Goal: Check status: Check status

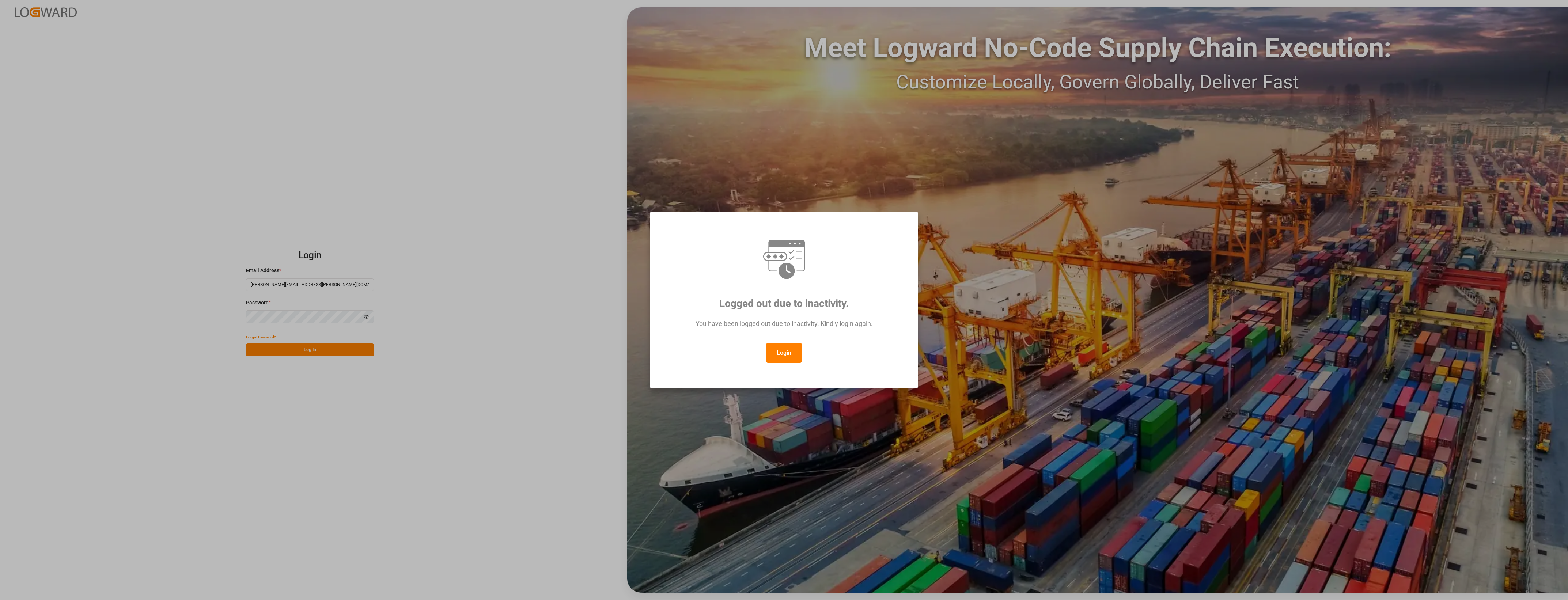
click at [795, 354] on button "Login" at bounding box center [784, 353] width 37 height 20
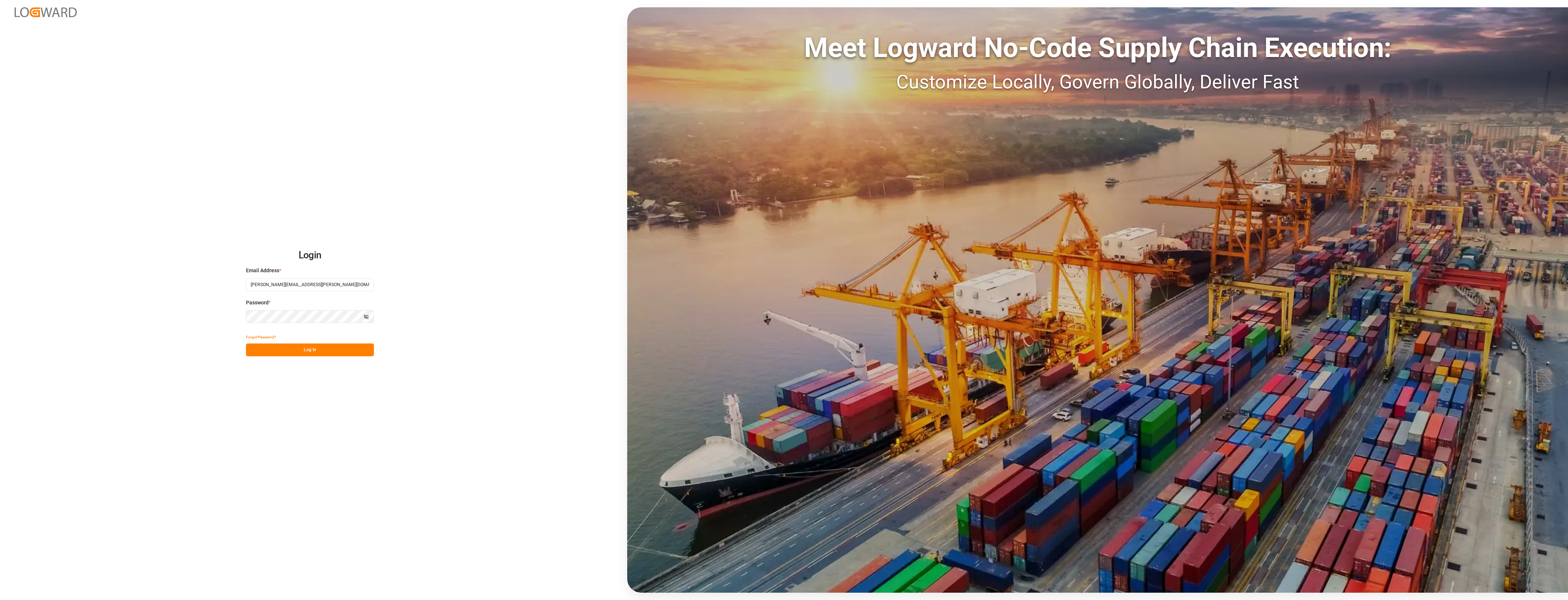
click at [343, 356] on button "Log In" at bounding box center [309, 349] width 128 height 13
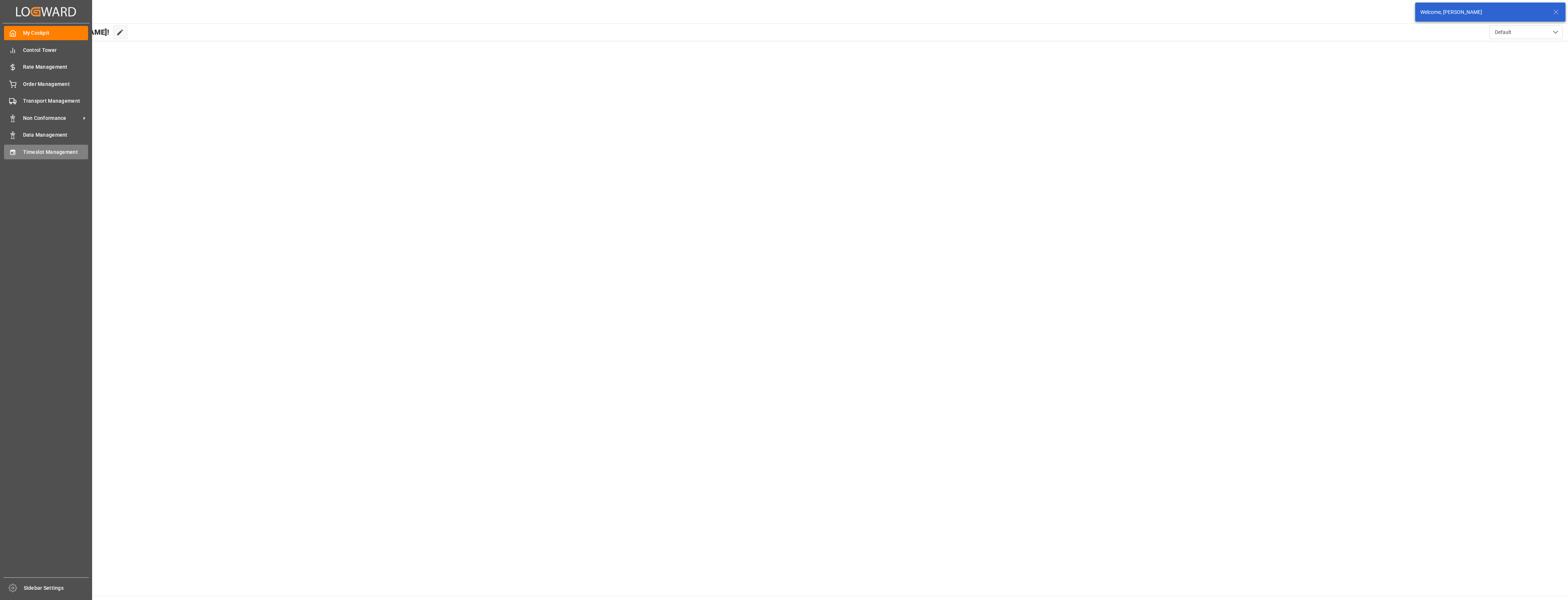
click at [12, 152] on icon at bounding box center [12, 152] width 8 height 8
type input "Chezy Loading"
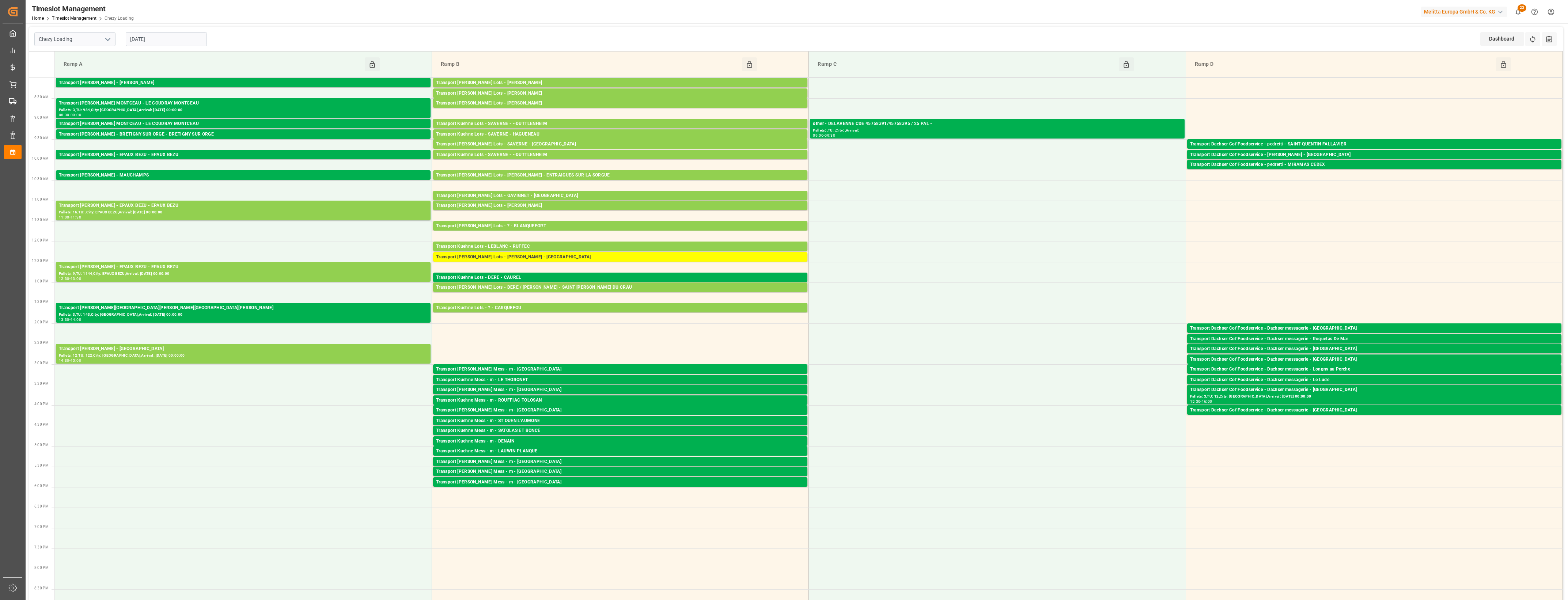
click at [182, 41] on input "[DATE]" at bounding box center [166, 39] width 81 height 14
click at [195, 114] on div "19" at bounding box center [192, 112] width 9 height 9
type input "[DATE]"
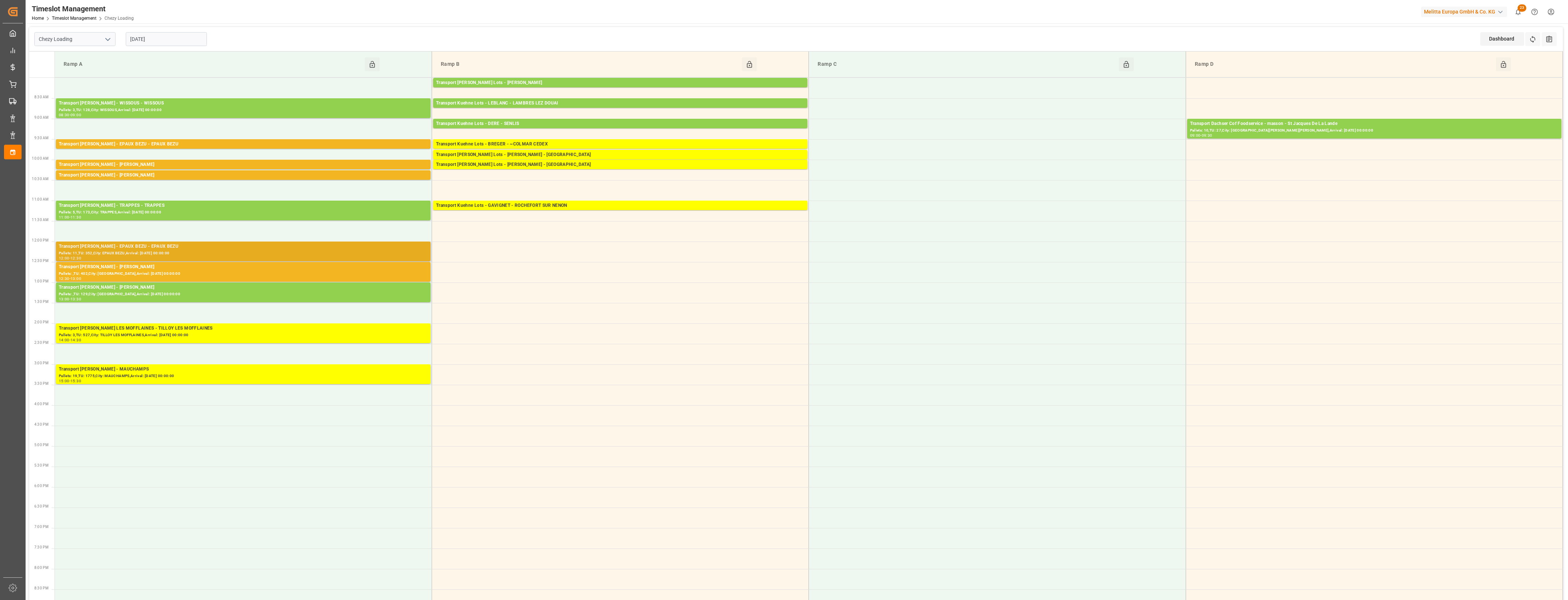
click at [164, 251] on div "Pallets: 11,TU: 352,City: EPAUX BEZU,Arrival: [DATE] 00:00:00" at bounding box center [243, 253] width 369 height 6
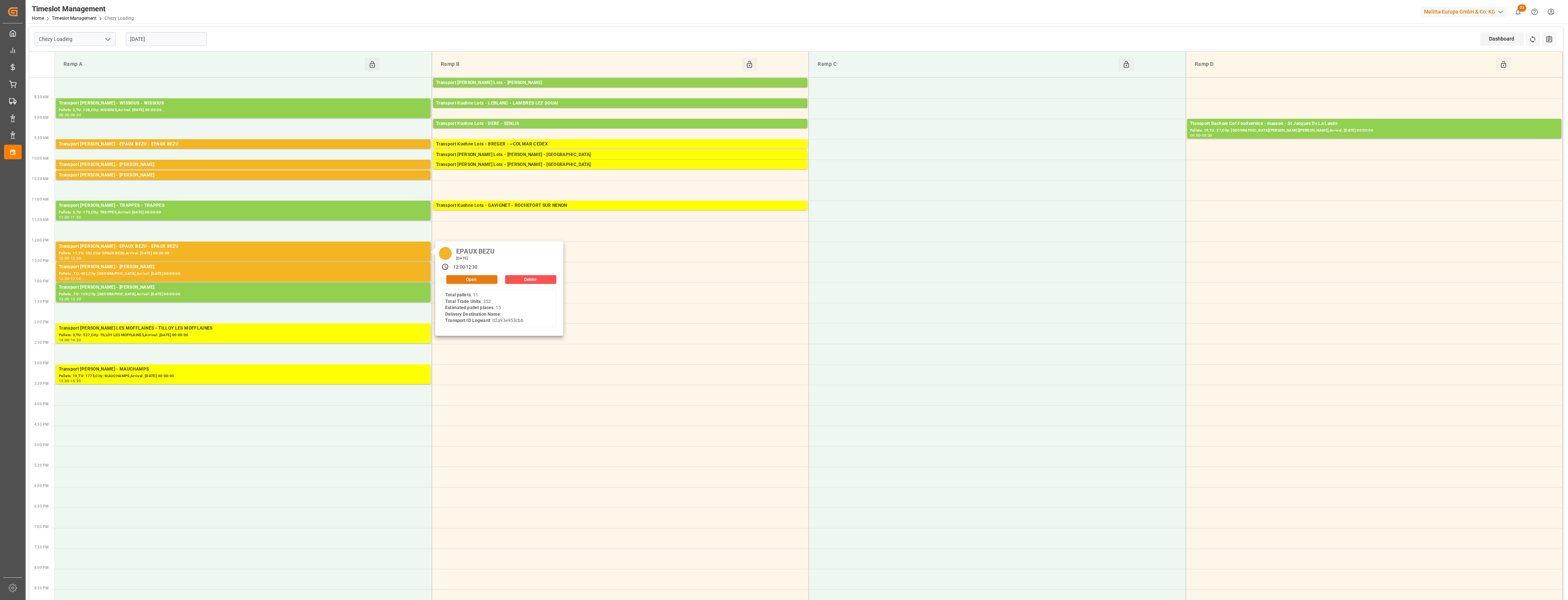
click at [478, 278] on button "Open" at bounding box center [472, 279] width 51 height 9
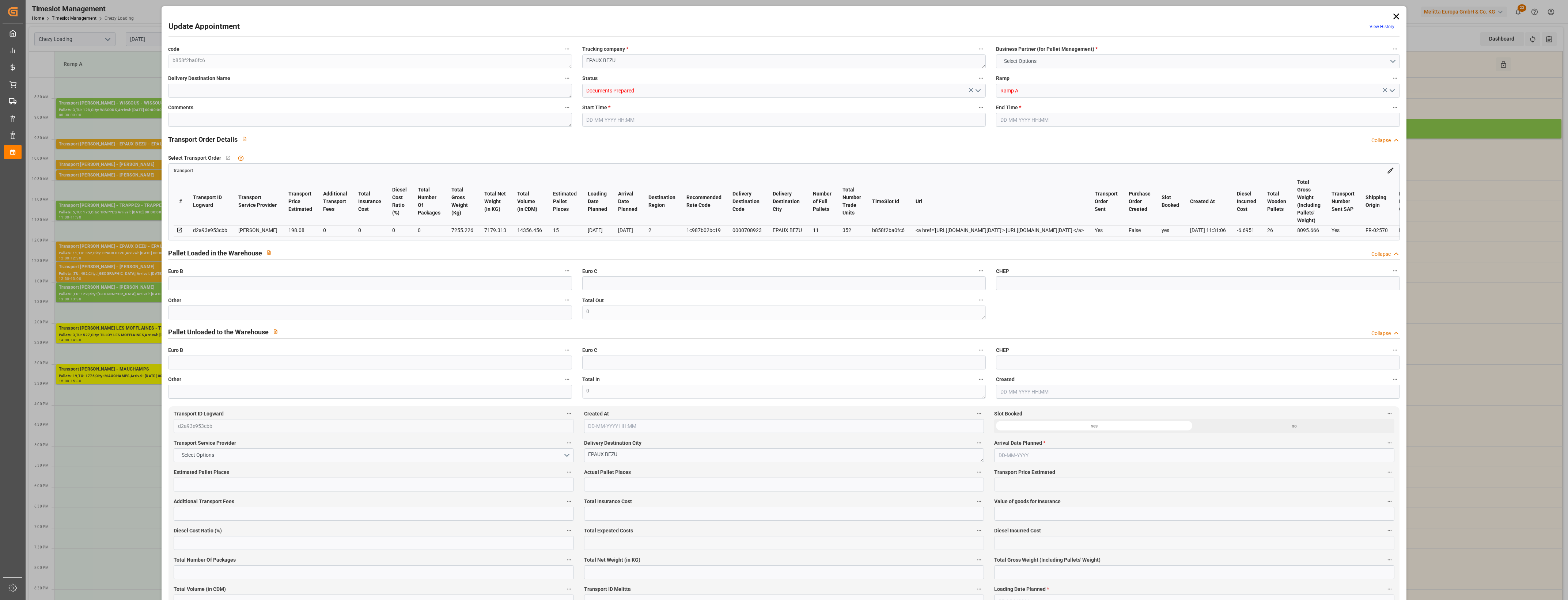
type input "15"
type input "198.08"
type input "0"
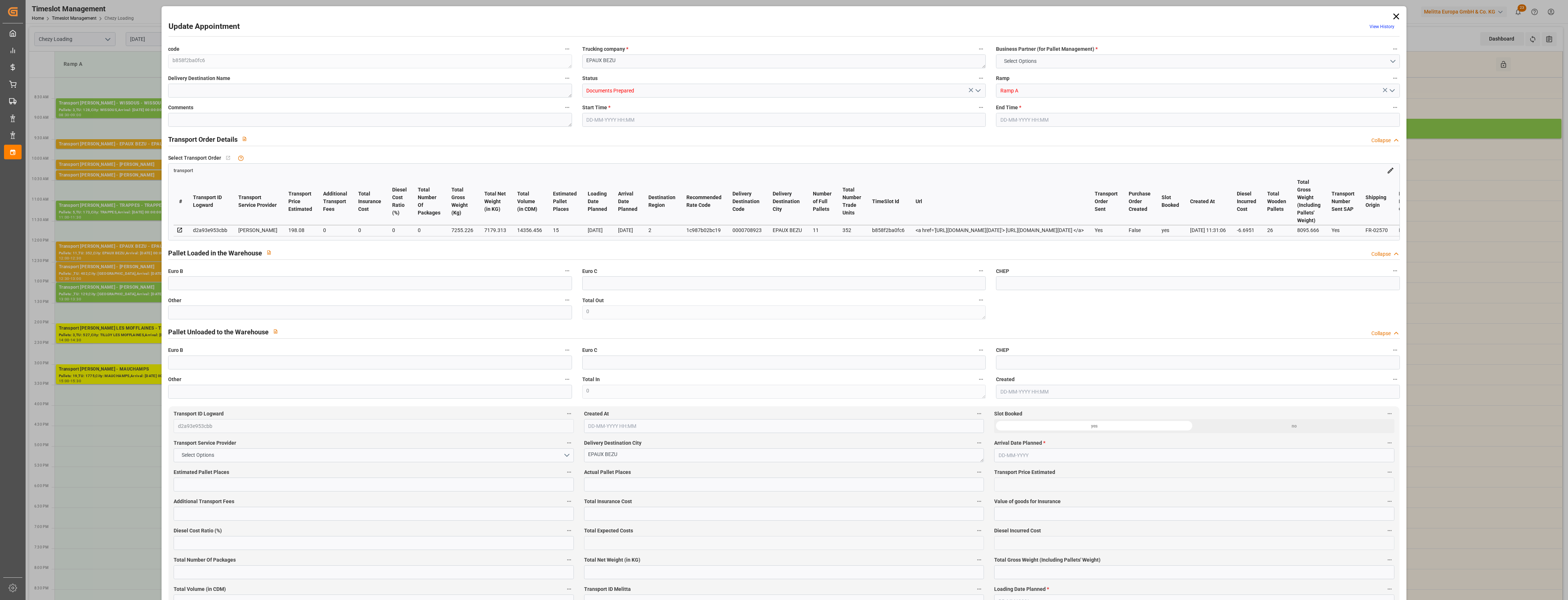
type input "191.3849"
type input "-6.6951"
type input "0"
type input "7179.313"
type input "8095.666"
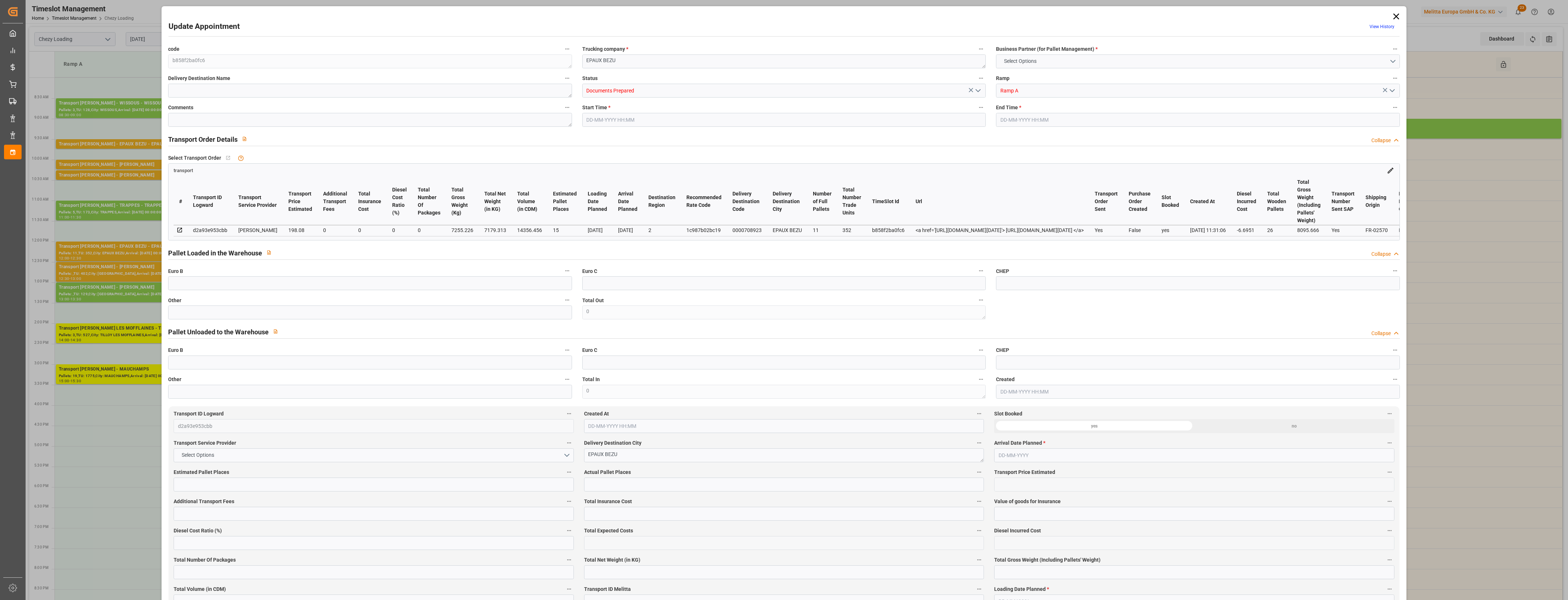
type input "14356.456"
type input "2"
type input "11"
type input "352"
type input "26"
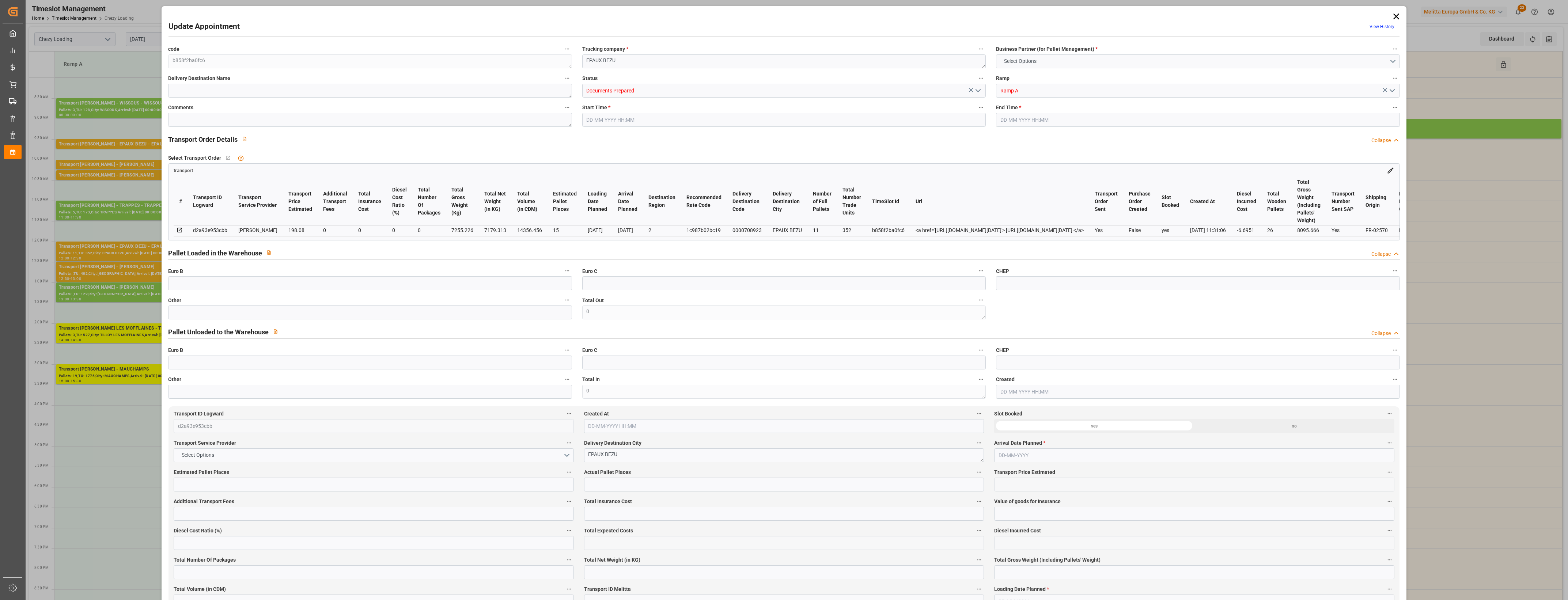
type input "101"
type input "7255.226"
type input "0"
type input "4710.8598"
type input "0"
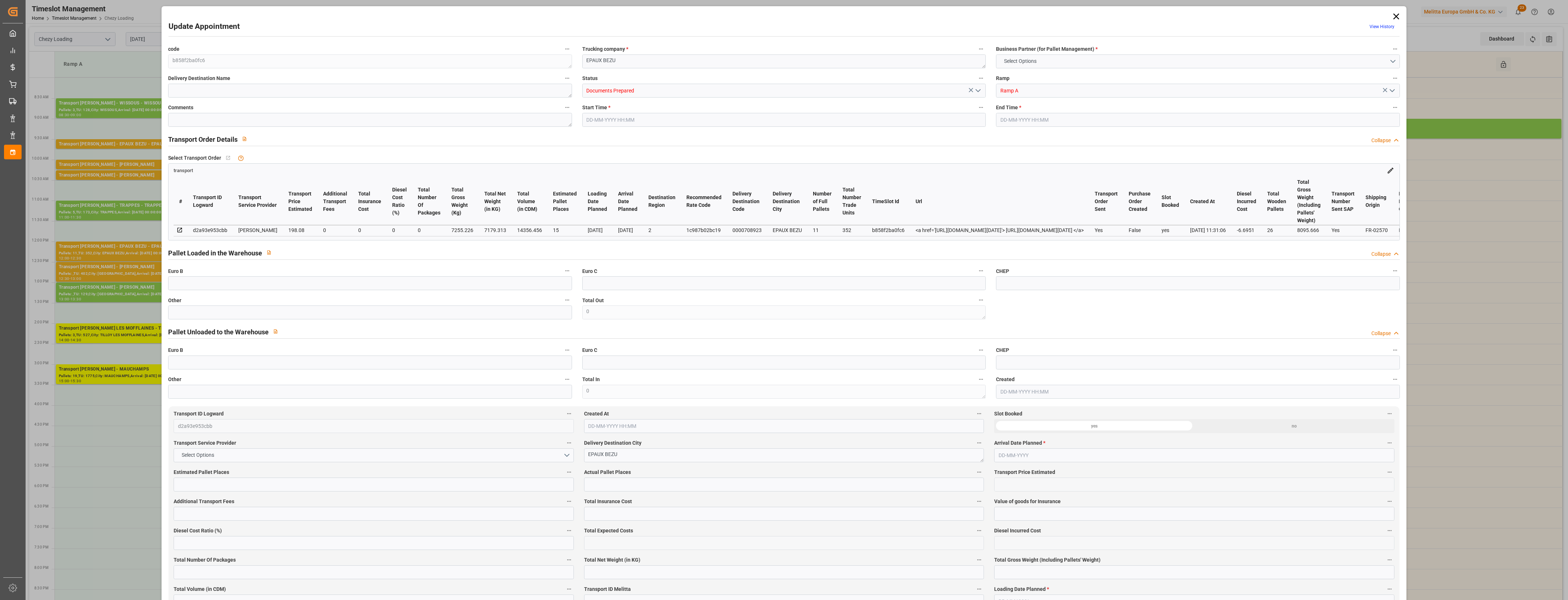
type input "0"
type input "21"
type input "35"
type input "[DATE] 12:00"
type input "[DATE] 12:30"
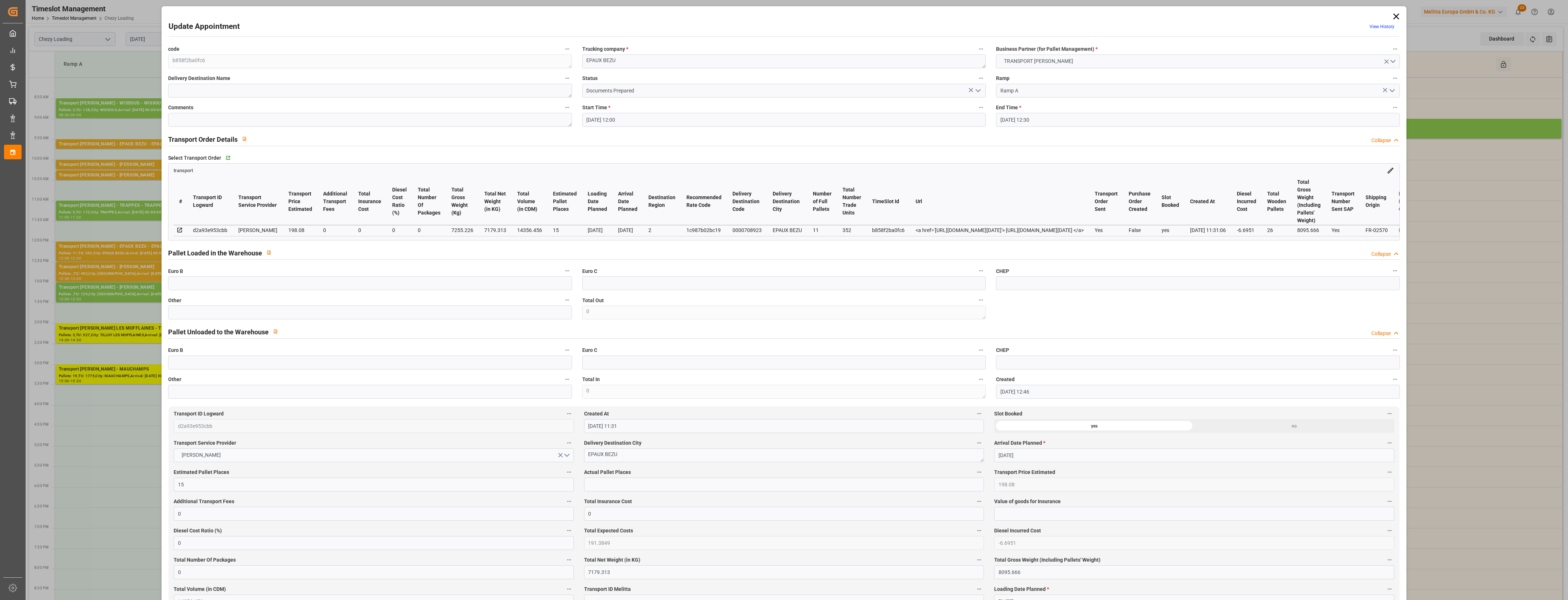
type input "[DATE] 12:46"
type input "[DATE] 11:31"
type input "[DATE]"
click at [976, 89] on icon "open menu" at bounding box center [978, 90] width 9 height 9
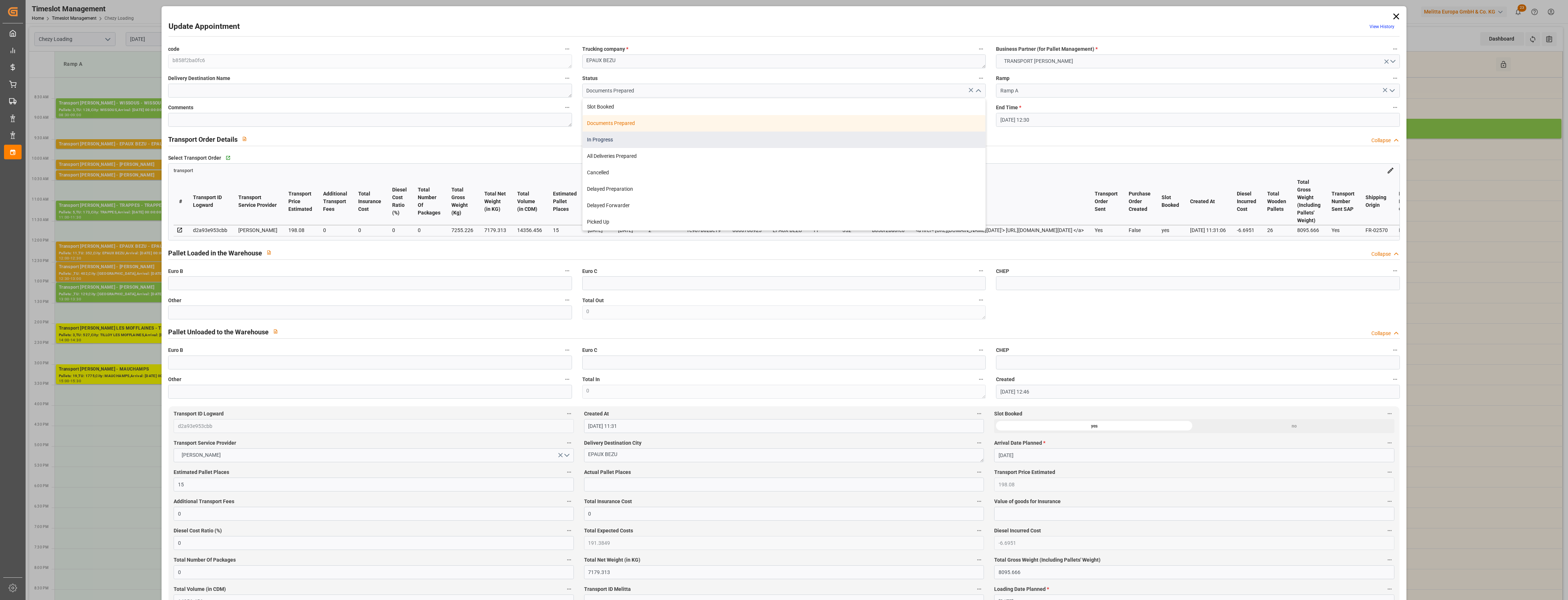
click at [597, 143] on div "In Progress" at bounding box center [784, 140] width 403 height 16
type input "In Progress"
